Goal: Information Seeking & Learning: Learn about a topic

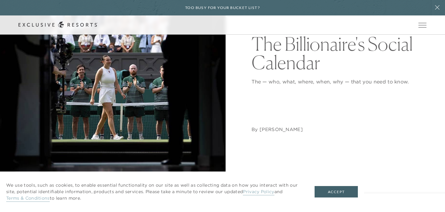
scroll to position [97, 0]
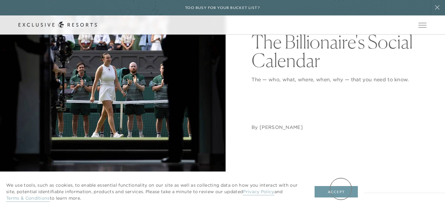
click at [341, 189] on button "Accept" at bounding box center [335, 192] width 43 height 12
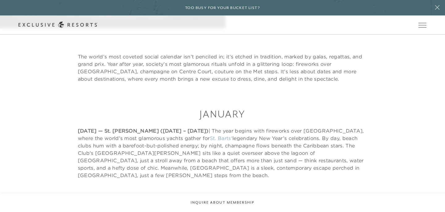
scroll to position [0, 0]
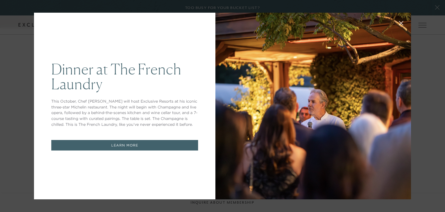
click at [401, 23] on icon at bounding box center [401, 23] width 4 height 4
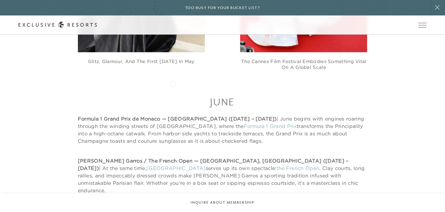
scroll to position [2339, 0]
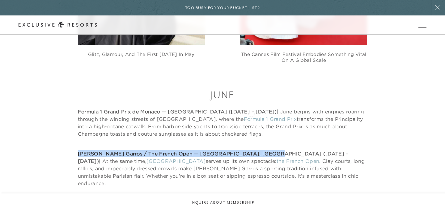
drag, startPoint x: 73, startPoint y: 112, endPoint x: 251, endPoint y: 113, distance: 178.5
click at [251, 113] on div "June Formula 1 Grand Prix de Monaco — [GEOGRAPHIC_DATA] ([DATE] – [DATE]) | Jun…" at bounding box center [222, 137] width 407 height 99
copy strong "[PERSON_NAME] Garros / The French Open — [GEOGRAPHIC_DATA], [GEOGRAPHIC_DATA] (…"
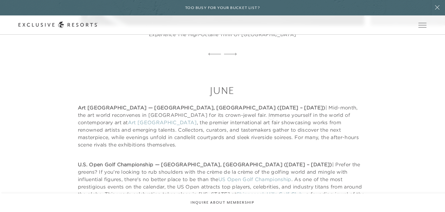
scroll to position [2700, 0]
drag, startPoint x: 158, startPoint y: 58, endPoint x: 185, endPoint y: 58, distance: 26.9
click at [185, 104] on strong "Art [GEOGRAPHIC_DATA] — [GEOGRAPHIC_DATA], [GEOGRAPHIC_DATA] ([DATE] – [DATE])" at bounding box center [201, 107] width 247 height 6
click at [184, 104] on strong "Art [GEOGRAPHIC_DATA] — [GEOGRAPHIC_DATA], [GEOGRAPHIC_DATA] ([DATE] – [DATE])" at bounding box center [201, 107] width 247 height 6
drag, startPoint x: 79, startPoint y: 108, endPoint x: 152, endPoint y: 105, distance: 73.2
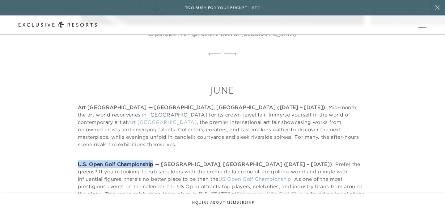
click at [152, 161] on strong "U.S. Open Golf Championship — [GEOGRAPHIC_DATA], [GEOGRAPHIC_DATA] ([DATE] – [D…" at bounding box center [205, 164] width 254 height 6
copy strong "U.S. Open Golf Championship"
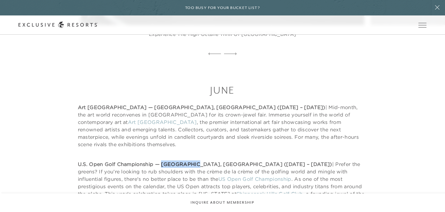
drag, startPoint x: 161, startPoint y: 107, endPoint x: 195, endPoint y: 108, distance: 33.4
click at [195, 161] on strong "U.S. Open Golf Championship — [GEOGRAPHIC_DATA], [GEOGRAPHIC_DATA] ([DATE] – [D…" at bounding box center [205, 164] width 254 height 6
copy strong "[GEOGRAPHIC_DATA]"
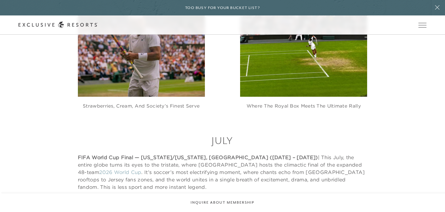
scroll to position [3338, 0]
drag, startPoint x: 76, startPoint y: 86, endPoint x: 131, endPoint y: 87, distance: 54.7
click at [131, 134] on div "July FIFA World Cup Final — [US_STATE]/[US_STATE], [GEOGRAPHIC_DATA] ([DATE] – …" at bounding box center [222, 162] width 407 height 57
copy strong "FIFA World Cup Fina"
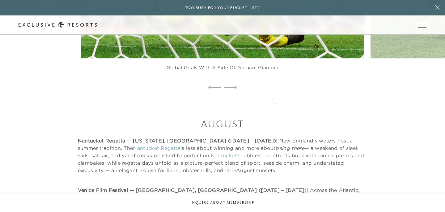
scroll to position [3671, 0]
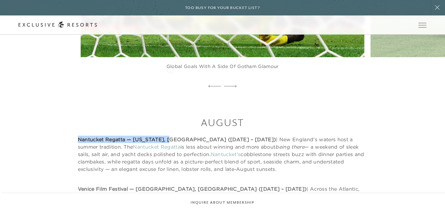
drag, startPoint x: 76, startPoint y: 67, endPoint x: 170, endPoint y: 69, distance: 94.5
click at [170, 116] on div "August Nantucket Regatta — [US_STATE], [GEOGRAPHIC_DATA] ([DATE] – [DATE]) | Ne…" at bounding box center [222, 173] width 407 height 114
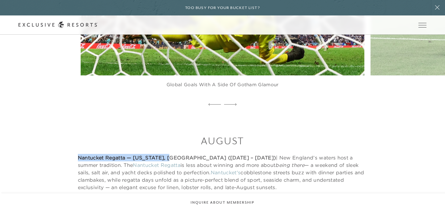
scroll to position [3654, 0]
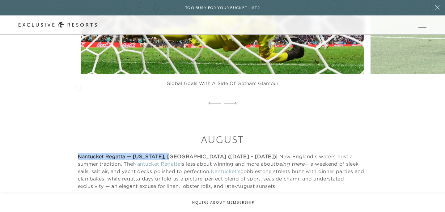
copy strong "Nantucket Regatta — [US_STATE]"
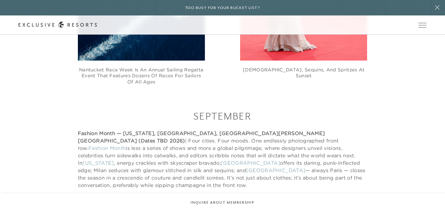
scroll to position [4034, 0]
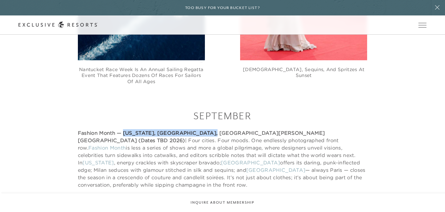
drag, startPoint x: 123, startPoint y: 61, endPoint x: 201, endPoint y: 58, distance: 78.5
click at [201, 130] on strong "Fashion Month — [US_STATE], [GEOGRAPHIC_DATA], [GEOGRAPHIC_DATA][PERSON_NAME][G…" at bounding box center [201, 137] width 247 height 14
copy strong "[US_STATE], [GEOGRAPHIC_DATA], [GEOGRAPHIC_DATA][PERSON_NAME][GEOGRAPHIC_DATA]"
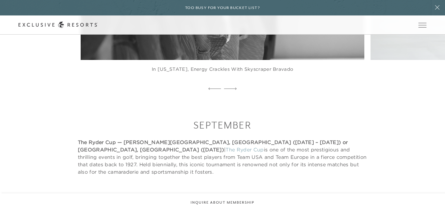
scroll to position [4366, 0]
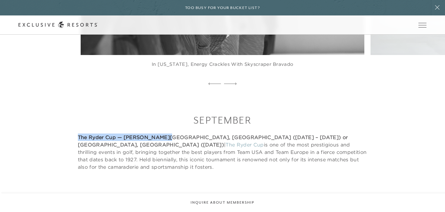
drag, startPoint x: 78, startPoint y: 56, endPoint x: 163, endPoint y: 57, distance: 85.2
click at [163, 134] on strong "The Ryder Cup — [PERSON_NAME][GEOGRAPHIC_DATA], [GEOGRAPHIC_DATA] ([DATE] – [DA…" at bounding box center [213, 141] width 270 height 14
copy strong "The Ryder Cup — [PERSON_NAME][GEOGRAPHIC_DATA], [GEOGRAPHIC_DATA]"
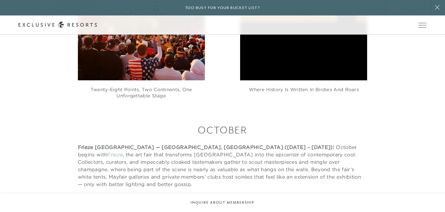
scroll to position [4648, 0]
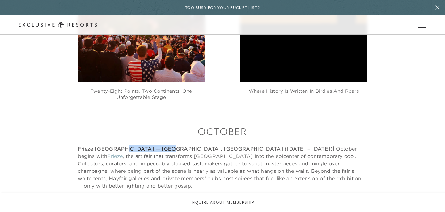
drag, startPoint x: 121, startPoint y: 69, endPoint x: 165, endPoint y: 70, distance: 43.5
click at [165, 145] on strong "Frieze [GEOGRAPHIC_DATA] — [GEOGRAPHIC_DATA], [GEOGRAPHIC_DATA] ([DATE] – [DATE…" at bounding box center [205, 148] width 255 height 6
click at [78, 145] on strong "Frieze [GEOGRAPHIC_DATA] — [GEOGRAPHIC_DATA], [GEOGRAPHIC_DATA] ([DATE] – [DATE…" at bounding box center [205, 148] width 255 height 6
drag, startPoint x: 75, startPoint y: 69, endPoint x: 113, endPoint y: 72, distance: 37.8
click at [113, 125] on div "October Frieze [GEOGRAPHIC_DATA] — [GEOGRAPHIC_DATA], [GEOGRAPHIC_DATA] ([DATE]…" at bounding box center [222, 157] width 407 height 64
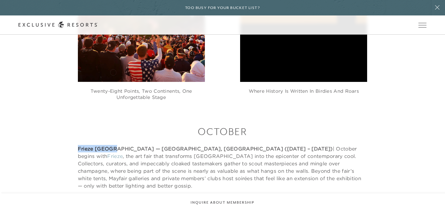
copy strong "Frieze [GEOGRAPHIC_DATA]"
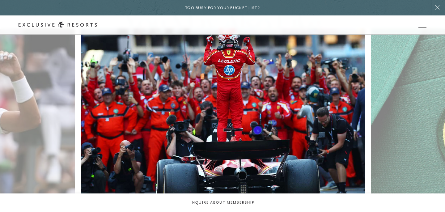
scroll to position [5775, 0]
